Goal: Use online tool/utility: Utilize a website feature to perform a specific function

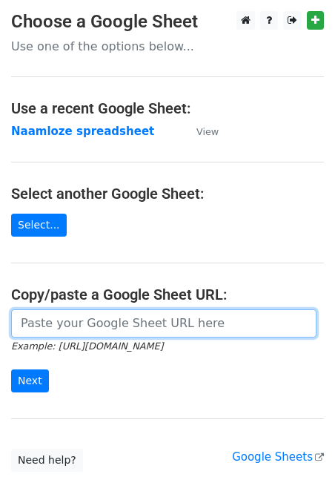
click at [116, 318] on input "url" at bounding box center [164, 323] width 306 height 28
paste input "[URL][DOMAIN_NAME]"
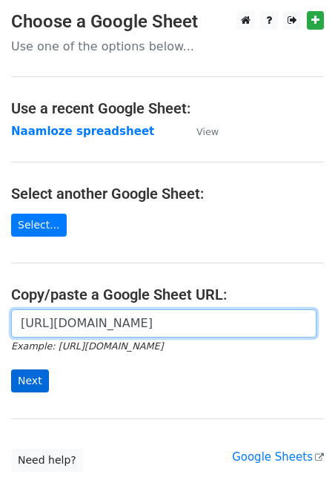
type input "[URL][DOMAIN_NAME]"
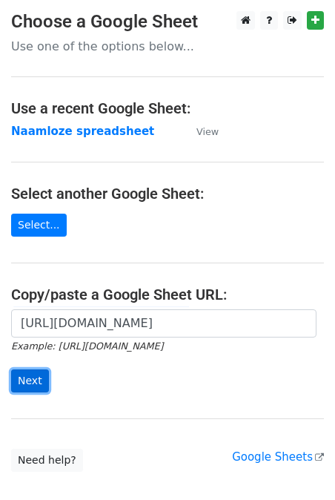
click at [34, 373] on input "Next" at bounding box center [30, 380] width 38 height 23
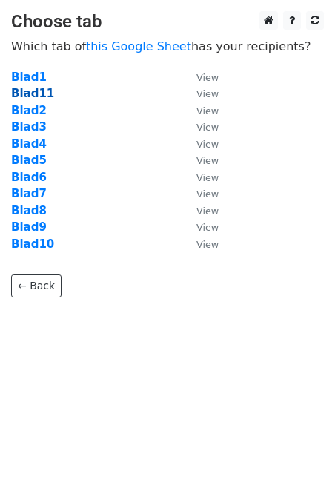
click at [42, 93] on strong "Blad11" at bounding box center [32, 93] width 43 height 13
